Goal: Information Seeking & Learning: Learn about a topic

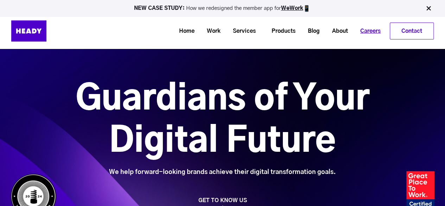
click at [371, 28] on link "Careers" at bounding box center [368, 31] width 33 height 13
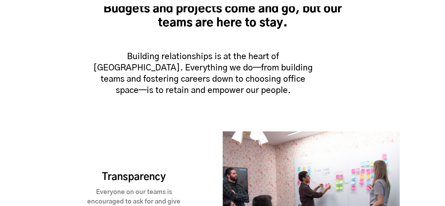
scroll to position [623, 0]
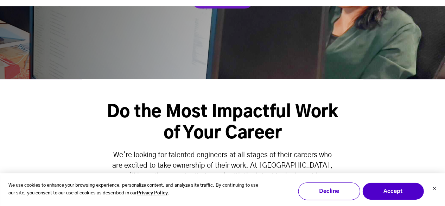
scroll to position [174, 0]
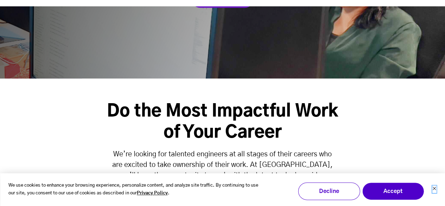
click at [432, 189] on icon "Dismiss cookie banner" at bounding box center [434, 188] width 4 height 4
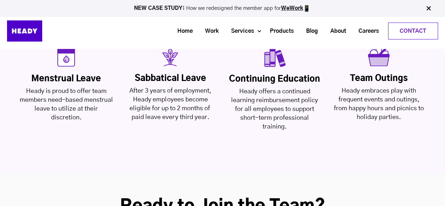
scroll to position [1763, 0]
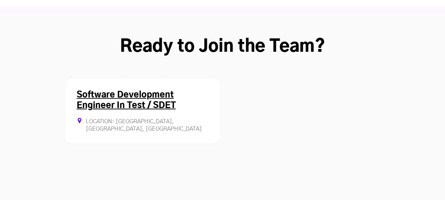
click at [187, 79] on div "Software Development Engineer In Test / SDET Location: [GEOGRAPHIC_DATA], [GEOG…" at bounding box center [142, 111] width 155 height 66
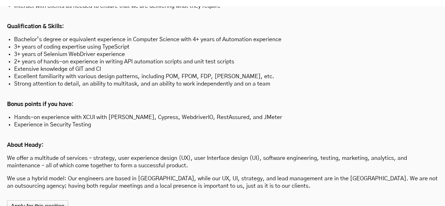
scroll to position [2136, 0]
